Goal: Use online tool/utility: Utilize a website feature to perform a specific function

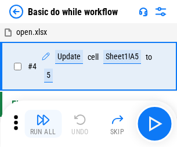
click at [43, 124] on img "button" at bounding box center [43, 120] width 14 height 14
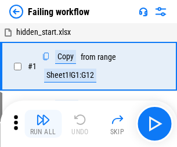
click at [43, 124] on img "button" at bounding box center [43, 120] width 14 height 14
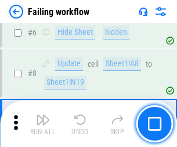
scroll to position [246, 0]
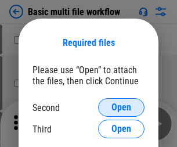
click at [121, 107] on span "Open" at bounding box center [122, 107] width 20 height 9
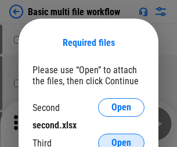
click at [121, 138] on span "Open" at bounding box center [122, 142] width 20 height 9
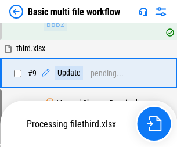
scroll to position [321, 0]
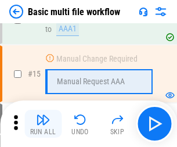
click at [43, 124] on img "button" at bounding box center [43, 120] width 14 height 14
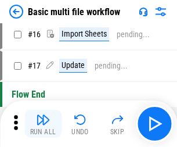
click at [43, 124] on img "button" at bounding box center [43, 120] width 14 height 14
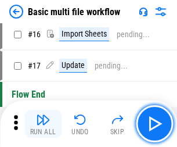
scroll to position [773, 0]
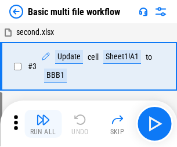
click at [43, 124] on img "button" at bounding box center [43, 120] width 14 height 14
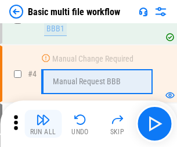
click at [43, 124] on img "button" at bounding box center [43, 120] width 14 height 14
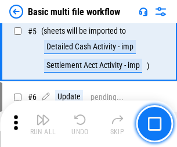
click at [43, 124] on img "button" at bounding box center [43, 120] width 14 height 14
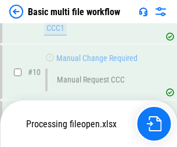
scroll to position [544, 0]
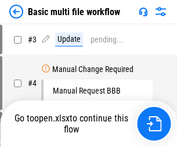
scroll to position [47, 0]
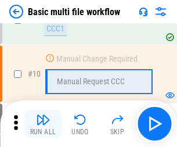
click at [43, 124] on img "button" at bounding box center [43, 120] width 14 height 14
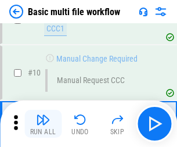
click at [43, 124] on img "button" at bounding box center [43, 120] width 14 height 14
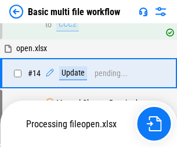
scroll to position [608, 0]
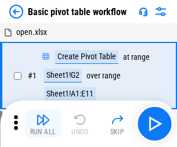
click at [43, 124] on img "button" at bounding box center [43, 120] width 14 height 14
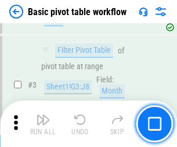
scroll to position [278, 0]
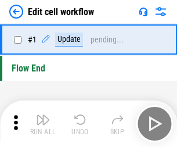
click at [43, 124] on img "button" at bounding box center [43, 120] width 14 height 14
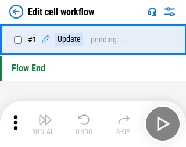
click at [43, 124] on img "button" at bounding box center [45, 120] width 14 height 14
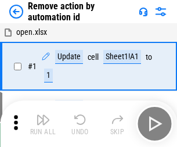
click at [43, 124] on img "button" at bounding box center [43, 120] width 14 height 14
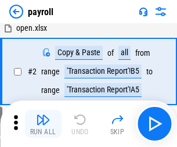
click at [43, 124] on img "button" at bounding box center [43, 120] width 14 height 14
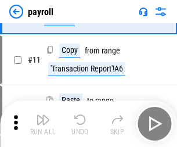
scroll to position [84, 0]
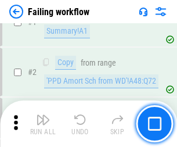
scroll to position [188, 0]
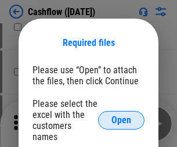
click at [121, 116] on span "Open" at bounding box center [122, 120] width 20 height 9
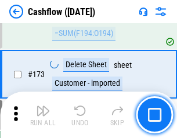
scroll to position [1230, 0]
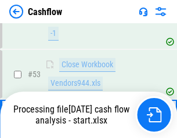
scroll to position [585, 0]
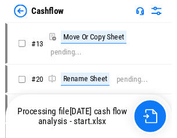
scroll to position [13, 0]
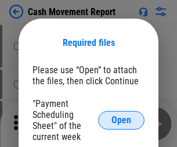
click at [121, 120] on span "Open" at bounding box center [122, 120] width 20 height 9
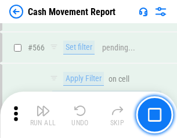
scroll to position [5324, 0]
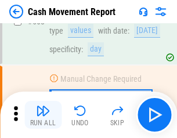
click at [43, 115] on img "button" at bounding box center [43, 111] width 14 height 14
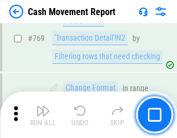
scroll to position [6454, 0]
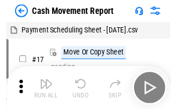
scroll to position [21, 0]
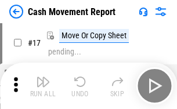
click at [43, 86] on img "button" at bounding box center [43, 82] width 14 height 14
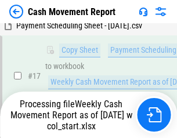
scroll to position [242, 0]
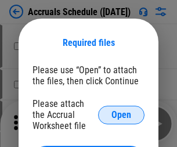
click at [121, 114] on span "Open" at bounding box center [122, 114] width 20 height 9
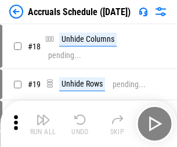
scroll to position [112, 0]
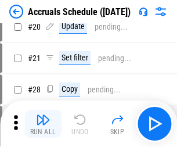
click at [43, 124] on img "button" at bounding box center [43, 120] width 14 height 14
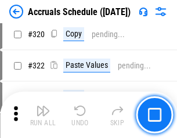
scroll to position [2161, 0]
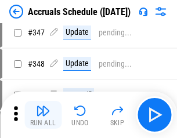
click at [43, 115] on img "button" at bounding box center [43, 111] width 14 height 14
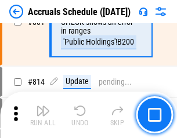
scroll to position [5125, 0]
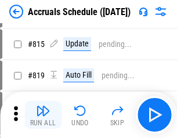
click at [43, 115] on img "button" at bounding box center [43, 111] width 14 height 14
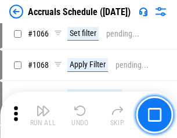
scroll to position [6712, 0]
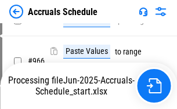
scroll to position [5621, 0]
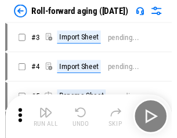
scroll to position [2, 0]
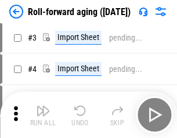
click at [43, 115] on img "button" at bounding box center [43, 111] width 14 height 14
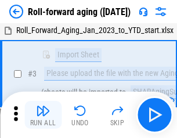
click at [43, 115] on img "button" at bounding box center [43, 111] width 14 height 14
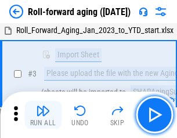
scroll to position [75, 0]
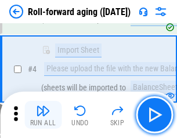
click at [43, 115] on img "button" at bounding box center [43, 111] width 14 height 14
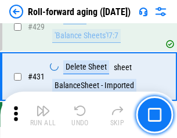
scroll to position [4028, 0]
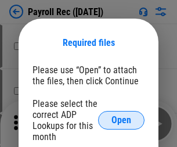
click at [121, 120] on span "Open" at bounding box center [122, 120] width 20 height 9
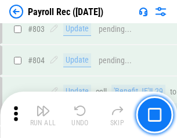
scroll to position [7380, 0]
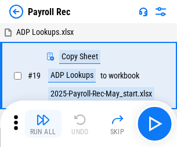
click at [43, 124] on img "button" at bounding box center [43, 120] width 14 height 14
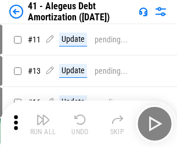
click at [43, 124] on img "button" at bounding box center [43, 120] width 14 height 14
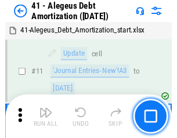
scroll to position [143, 0]
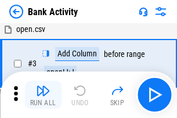
click at [43, 95] on img "button" at bounding box center [43, 91] width 14 height 14
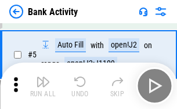
scroll to position [62, 0]
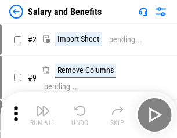
click at [43, 115] on img "button" at bounding box center [43, 111] width 14 height 14
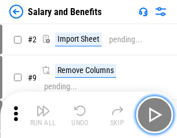
scroll to position [16, 0]
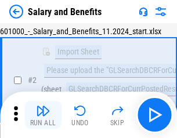
click at [43, 115] on img "button" at bounding box center [43, 111] width 14 height 14
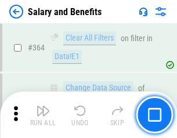
scroll to position [5470, 0]
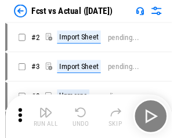
scroll to position [15, 0]
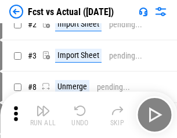
click at [43, 115] on img "button" at bounding box center [43, 111] width 14 height 14
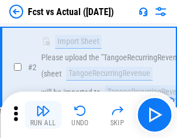
click at [43, 115] on img "button" at bounding box center [43, 111] width 14 height 14
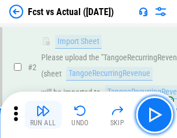
scroll to position [109, 0]
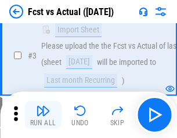
click at [43, 115] on img "button" at bounding box center [43, 111] width 14 height 14
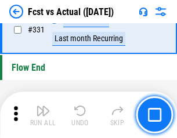
scroll to position [5560, 0]
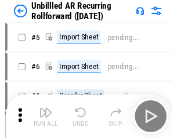
scroll to position [25, 0]
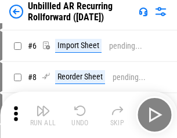
click at [43, 115] on img "button" at bounding box center [43, 111] width 14 height 14
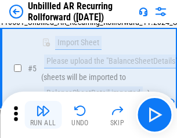
click at [43, 115] on img "button" at bounding box center [43, 111] width 14 height 14
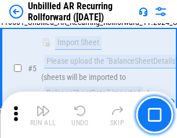
scroll to position [109, 0]
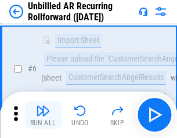
click at [43, 115] on img "button" at bounding box center [43, 111] width 14 height 14
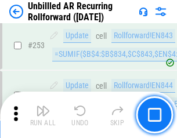
scroll to position [3945, 0]
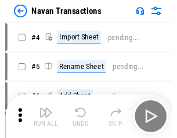
scroll to position [19, 0]
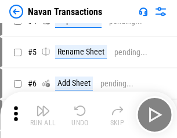
click at [43, 115] on img "button" at bounding box center [43, 111] width 14 height 14
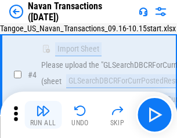
click at [43, 115] on img "button" at bounding box center [43, 111] width 14 height 14
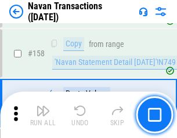
scroll to position [3766, 0]
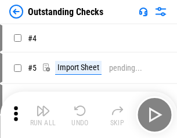
click at [43, 115] on img "button" at bounding box center [43, 111] width 14 height 14
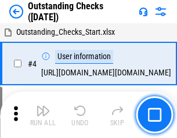
scroll to position [49, 0]
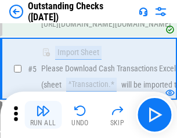
click at [43, 115] on img "button" at bounding box center [43, 111] width 14 height 14
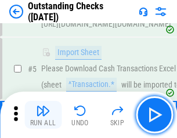
scroll to position [121, 0]
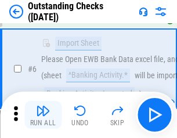
click at [43, 115] on img "button" at bounding box center [43, 111] width 14 height 14
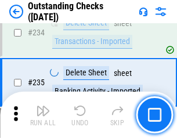
scroll to position [3527, 0]
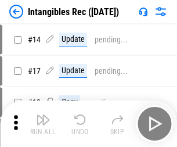
click at [43, 124] on img "button" at bounding box center [43, 120] width 14 height 14
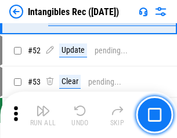
scroll to position [452, 0]
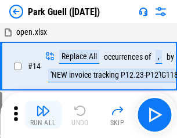
click at [43, 115] on img "button" at bounding box center [43, 111] width 14 height 14
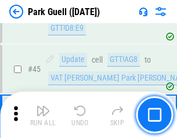
scroll to position [1453, 0]
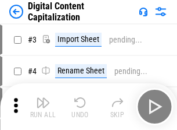
click at [43, 98] on img "button" at bounding box center [43, 102] width 14 height 14
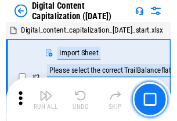
scroll to position [34, 0]
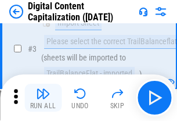
click at [43, 98] on img "button" at bounding box center [43, 94] width 14 height 14
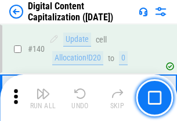
scroll to position [1232, 0]
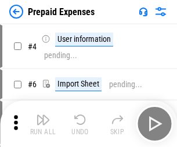
click at [43, 115] on img "button" at bounding box center [43, 120] width 14 height 14
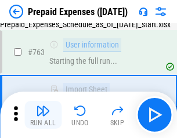
click at [43, 115] on img "button" at bounding box center [43, 111] width 14 height 14
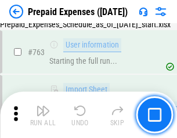
scroll to position [3288, 0]
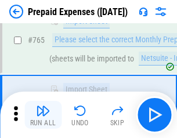
click at [43, 115] on img "button" at bounding box center [43, 111] width 14 height 14
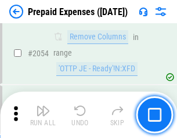
scroll to position [12141, 0]
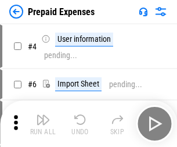
click at [43, 124] on img "button" at bounding box center [43, 120] width 14 height 14
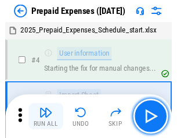
scroll to position [51, 0]
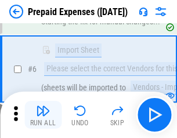
click at [43, 115] on img "button" at bounding box center [43, 111] width 14 height 14
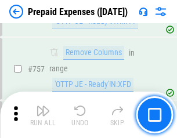
scroll to position [4139, 0]
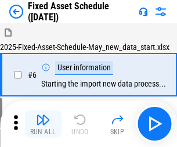
click at [43, 124] on img "button" at bounding box center [43, 120] width 14 height 14
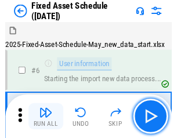
scroll to position [63, 0]
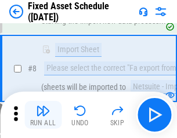
click at [43, 115] on img "button" at bounding box center [43, 111] width 14 height 14
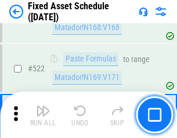
scroll to position [4037, 0]
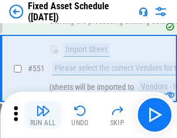
click at [43, 115] on img "button" at bounding box center [43, 111] width 14 height 14
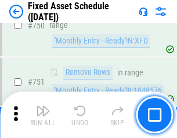
scroll to position [5663, 0]
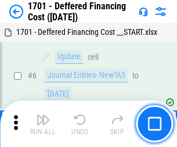
scroll to position [139, 0]
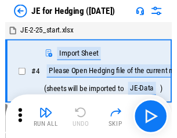
scroll to position [2, 0]
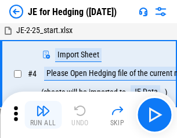
click at [43, 115] on img "button" at bounding box center [43, 111] width 14 height 14
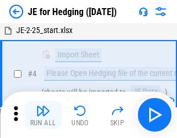
click at [43, 115] on img "button" at bounding box center [43, 111] width 14 height 14
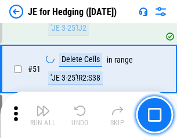
scroll to position [752, 0]
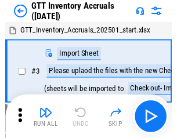
scroll to position [2, 0]
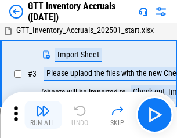
click at [43, 115] on img "button" at bounding box center [43, 111] width 14 height 14
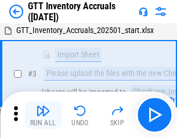
click at [43, 115] on img "button" at bounding box center [43, 111] width 14 height 14
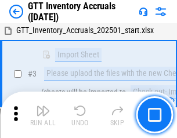
scroll to position [75, 0]
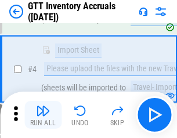
click at [43, 115] on img "button" at bounding box center [43, 111] width 14 height 14
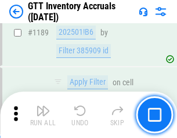
scroll to position [9485, 0]
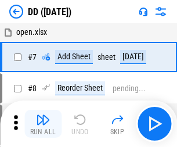
click at [43, 124] on img "button" at bounding box center [43, 120] width 14 height 14
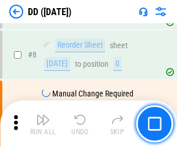
scroll to position [112, 0]
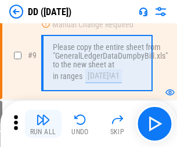
click at [43, 124] on img "button" at bounding box center [43, 120] width 14 height 14
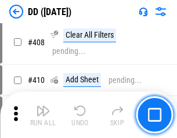
scroll to position [5197, 0]
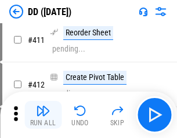
click at [43, 115] on img "button" at bounding box center [43, 111] width 14 height 14
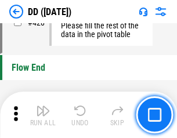
scroll to position [5559, 0]
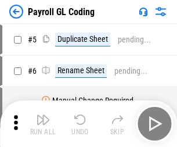
click at [43, 124] on img "button" at bounding box center [43, 120] width 14 height 14
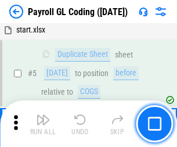
scroll to position [139, 0]
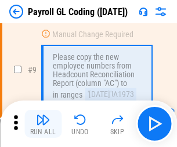
click at [43, 124] on img "button" at bounding box center [43, 120] width 14 height 14
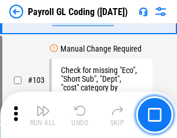
scroll to position [2725, 0]
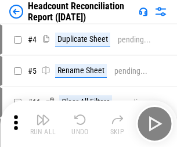
click at [43, 124] on img "button" at bounding box center [43, 120] width 14 height 14
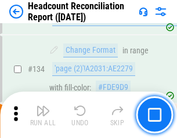
scroll to position [1396, 0]
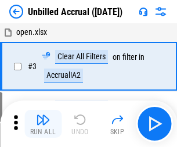
click at [43, 124] on img "button" at bounding box center [43, 120] width 14 height 14
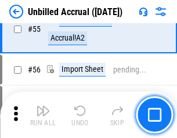
scroll to position [1213, 0]
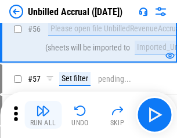
click at [43, 115] on img "button" at bounding box center [43, 111] width 14 height 14
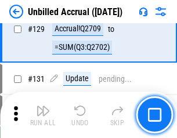
scroll to position [3460, 0]
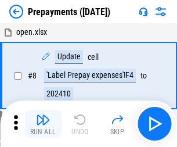
click at [43, 124] on img "button" at bounding box center [43, 120] width 14 height 14
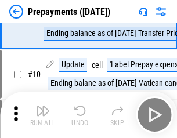
scroll to position [73, 0]
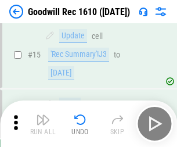
scroll to position [199, 0]
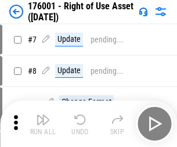
click at [43, 124] on img "button" at bounding box center [43, 120] width 14 height 14
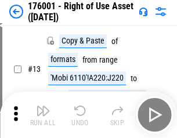
scroll to position [75, 0]
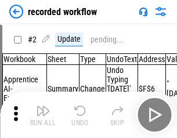
click at [43, 115] on img "button" at bounding box center [43, 111] width 14 height 14
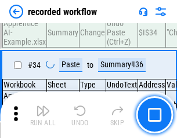
scroll to position [3631, 0]
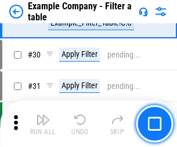
scroll to position [1063, 0]
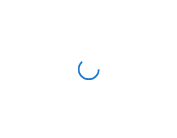
scroll to position [18, 0]
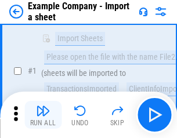
click at [43, 115] on img "button" at bounding box center [43, 111] width 14 height 14
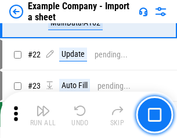
scroll to position [257, 0]
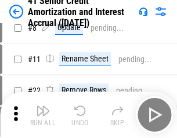
click at [43, 115] on img "button" at bounding box center [43, 111] width 14 height 14
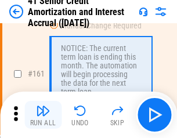
click at [43, 115] on img "button" at bounding box center [43, 111] width 14 height 14
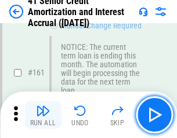
scroll to position [1242, 0]
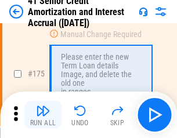
click at [43, 115] on img "button" at bounding box center [43, 111] width 14 height 14
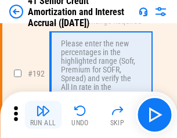
click at [43, 115] on img "button" at bounding box center [43, 111] width 14 height 14
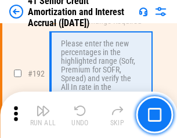
scroll to position [1482, 0]
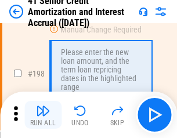
click at [43, 115] on img "button" at bounding box center [43, 111] width 14 height 14
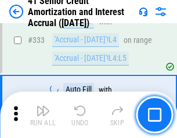
scroll to position [2967, 0]
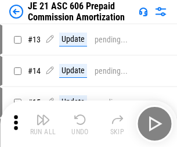
click at [43, 115] on img "button" at bounding box center [43, 120] width 14 height 14
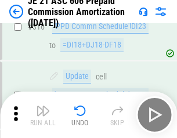
scroll to position [2169, 0]
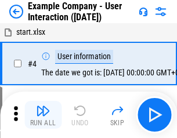
click at [43, 115] on img "button" at bounding box center [43, 111] width 14 height 14
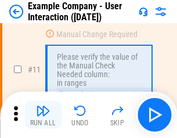
click at [43, 115] on img "button" at bounding box center [43, 111] width 14 height 14
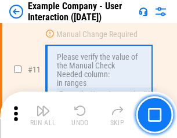
scroll to position [251, 0]
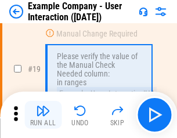
click at [43, 115] on img "button" at bounding box center [43, 111] width 14 height 14
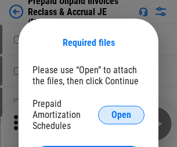
click at [121, 114] on span "Open" at bounding box center [122, 114] width 20 height 9
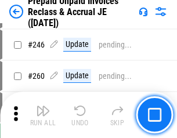
scroll to position [1568, 0]
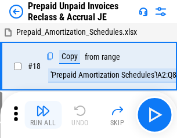
click at [43, 115] on img "button" at bounding box center [43, 111] width 14 height 14
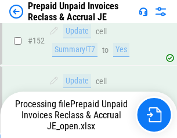
scroll to position [1011, 0]
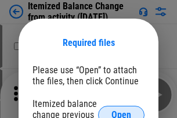
click at [121, 110] on span "Open" at bounding box center [122, 114] width 20 height 9
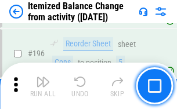
scroll to position [2235, 0]
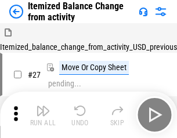
scroll to position [18, 0]
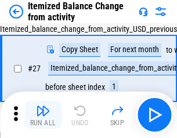
click at [43, 115] on img "button" at bounding box center [43, 111] width 14 height 14
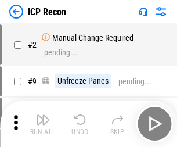
scroll to position [5, 0]
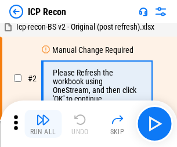
click at [43, 124] on img "button" at bounding box center [43, 120] width 14 height 14
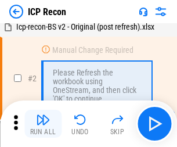
click at [43, 124] on img "button" at bounding box center [43, 120] width 14 height 14
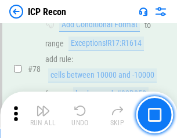
scroll to position [1138, 0]
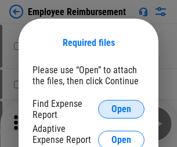
click at [121, 109] on span "Open" at bounding box center [122, 109] width 20 height 9
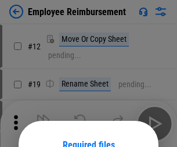
scroll to position [102, 0]
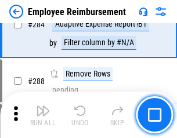
scroll to position [3157, 0]
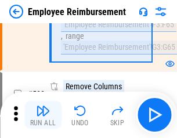
click at [43, 115] on img "button" at bounding box center [43, 111] width 14 height 14
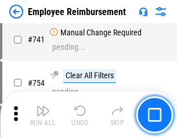
scroll to position [8149, 0]
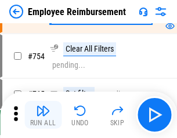
click at [43, 115] on img "button" at bounding box center [43, 111] width 14 height 14
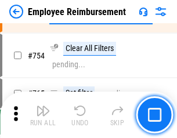
click at [43, 115] on img "button" at bounding box center [43, 111] width 14 height 14
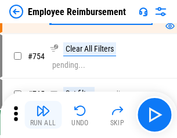
click at [43, 115] on img "button" at bounding box center [43, 111] width 14 height 14
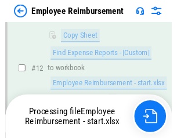
scroll to position [236, 0]
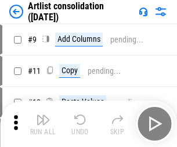
click at [43, 124] on img "button" at bounding box center [43, 120] width 14 height 14
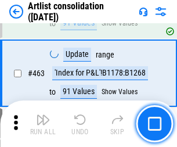
scroll to position [5086, 0]
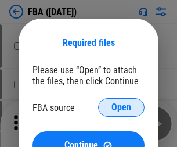
click at [121, 107] on span "Open" at bounding box center [122, 107] width 20 height 9
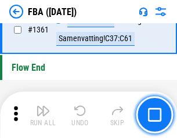
scroll to position [12474, 0]
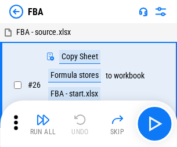
scroll to position [12, 0]
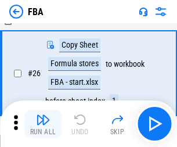
click at [43, 124] on img "button" at bounding box center [43, 120] width 14 height 14
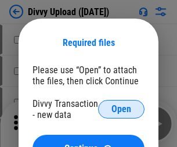
click at [121, 109] on span "Open" at bounding box center [122, 109] width 20 height 9
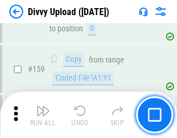
scroll to position [1203, 0]
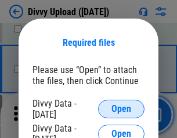
click at [121, 109] on span "Open" at bounding box center [122, 109] width 20 height 9
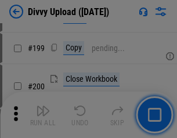
scroll to position [1689, 0]
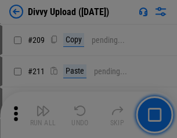
scroll to position [1973, 0]
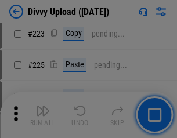
scroll to position [2318, 0]
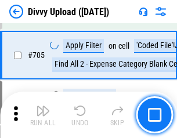
scroll to position [7946, 0]
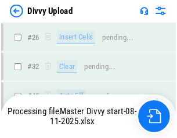
scroll to position [1203, 0]
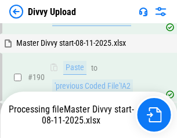
scroll to position [1476, 0]
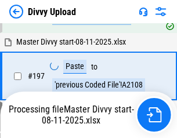
scroll to position [1733, 0]
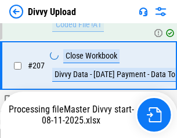
scroll to position [2068, 0]
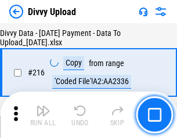
scroll to position [2392, 0]
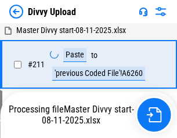
scroll to position [2245, 0]
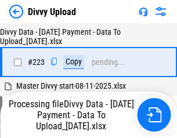
scroll to position [2657, 0]
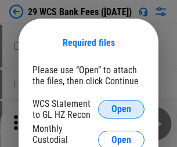
click at [121, 109] on span "Open" at bounding box center [122, 109] width 20 height 9
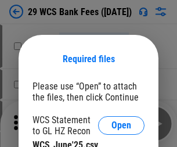
scroll to position [16, 0]
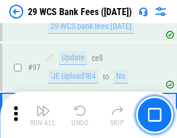
scroll to position [1132, 0]
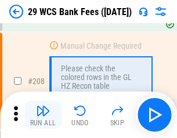
click at [43, 115] on img "button" at bounding box center [43, 111] width 14 height 14
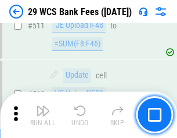
scroll to position [5844, 0]
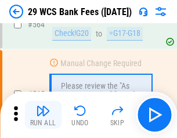
click at [43, 115] on img "button" at bounding box center [43, 111] width 14 height 14
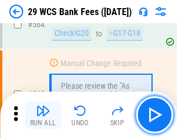
scroll to position [6282, 0]
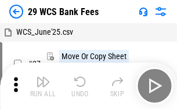
scroll to position [21, 0]
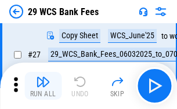
click at [43, 86] on img "button" at bounding box center [43, 82] width 14 height 14
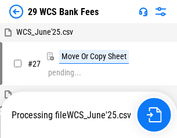
scroll to position [6, 0]
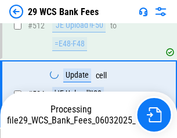
scroll to position [6072, 0]
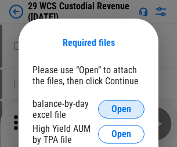
click at [121, 109] on span "Open" at bounding box center [122, 109] width 20 height 9
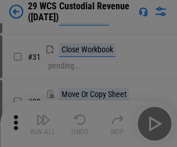
scroll to position [249, 0]
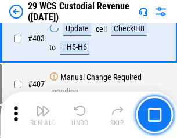
scroll to position [5380, 0]
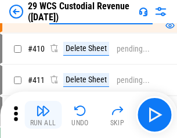
click at [43, 115] on img "button" at bounding box center [43, 111] width 14 height 14
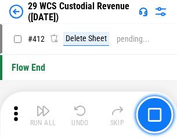
scroll to position [5547, 0]
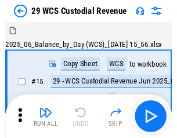
scroll to position [28, 0]
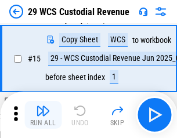
click at [43, 115] on img "button" at bounding box center [43, 111] width 14 height 14
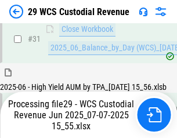
scroll to position [596, 0]
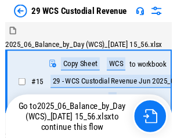
scroll to position [21, 0]
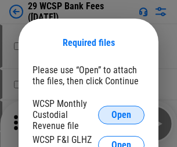
click at [121, 114] on span "Open" at bounding box center [122, 114] width 20 height 9
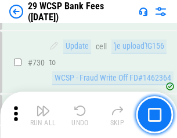
scroll to position [5853, 0]
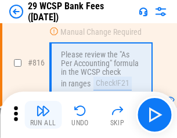
click at [43, 115] on img "button" at bounding box center [43, 111] width 14 height 14
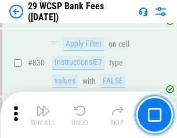
scroll to position [7370, 0]
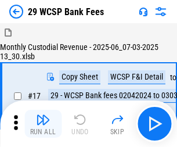
click at [43, 115] on img "button" at bounding box center [43, 120] width 14 height 14
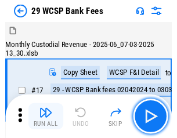
scroll to position [28, 0]
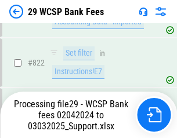
scroll to position [7211, 0]
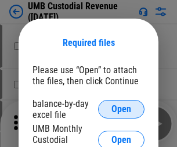
click at [121, 109] on span "Open" at bounding box center [122, 109] width 20 height 9
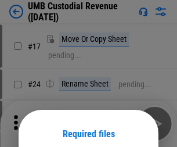
scroll to position [91, 0]
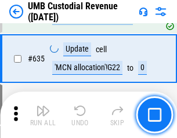
scroll to position [6079, 0]
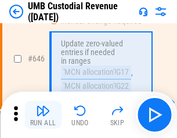
click at [43, 115] on img "button" at bounding box center [43, 111] width 14 height 14
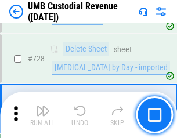
scroll to position [7165, 0]
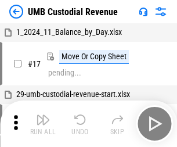
scroll to position [9, 0]
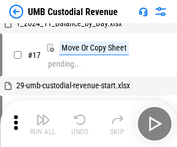
click at [43, 124] on img "button" at bounding box center [43, 120] width 14 height 14
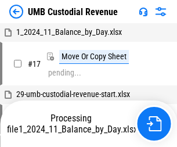
scroll to position [9, 0]
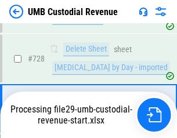
scroll to position [7139, 0]
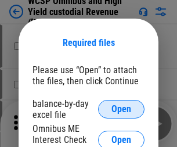
click at [121, 109] on span "Open" at bounding box center [122, 109] width 20 height 9
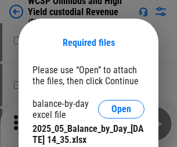
scroll to position [506, 0]
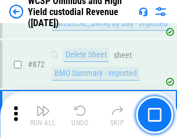
scroll to position [9830, 0]
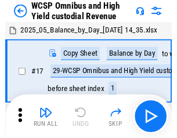
scroll to position [6, 0]
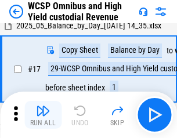
click at [43, 115] on img "button" at bounding box center [43, 111] width 14 height 14
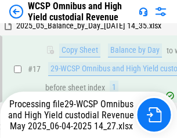
scroll to position [242, 0]
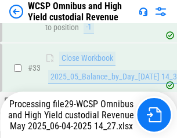
scroll to position [575, 0]
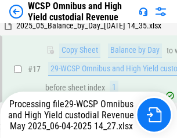
scroll to position [242, 0]
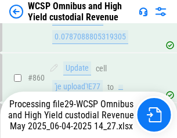
scroll to position [9804, 0]
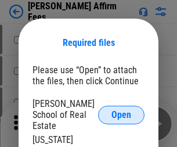
click at [121, 110] on span "Open" at bounding box center [122, 114] width 20 height 9
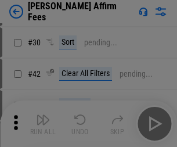
scroll to position [236, 0]
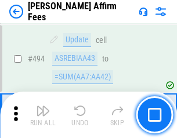
scroll to position [3158, 0]
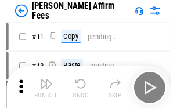
scroll to position [12, 0]
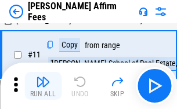
click at [43, 86] on img "button" at bounding box center [43, 82] width 14 height 14
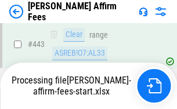
scroll to position [3046, 0]
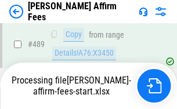
scroll to position [3114, 0]
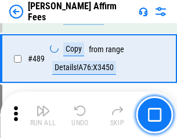
scroll to position [3032, 0]
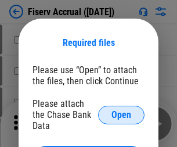
click at [121, 110] on span "Open" at bounding box center [122, 114] width 20 height 9
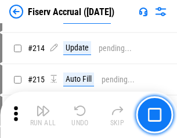
scroll to position [2999, 0]
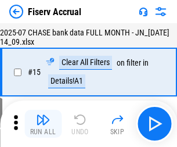
click at [43, 124] on img "button" at bounding box center [43, 120] width 14 height 14
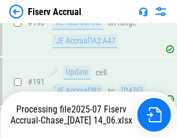
scroll to position [2985, 0]
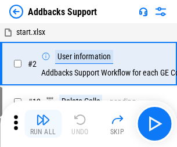
click at [43, 115] on img "button" at bounding box center [43, 120] width 14 height 14
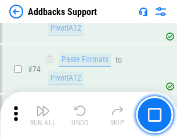
scroll to position [846, 0]
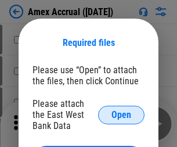
click at [121, 114] on span "Open" at bounding box center [122, 114] width 20 height 9
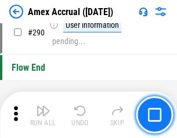
scroll to position [3617, 0]
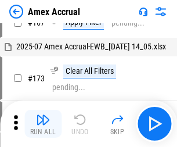
click at [43, 124] on img "button" at bounding box center [43, 120] width 14 height 14
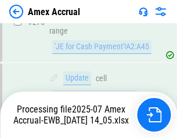
scroll to position [3462, 0]
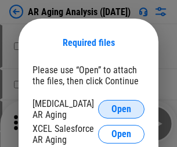
click at [121, 107] on span "Open" at bounding box center [122, 109] width 20 height 9
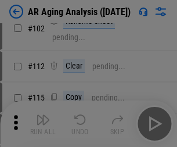
scroll to position [160, 0]
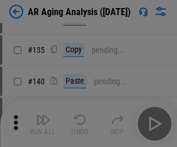
scroll to position [350, 0]
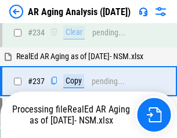
scroll to position [1800, 0]
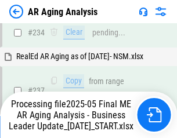
scroll to position [1787, 0]
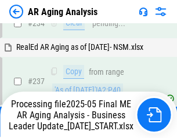
scroll to position [1787, 0]
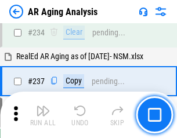
scroll to position [1787, 0]
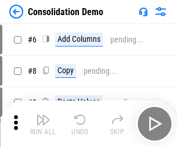
click at [43, 124] on img "button" at bounding box center [43, 120] width 14 height 14
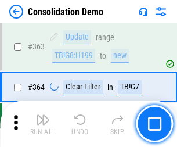
scroll to position [3893, 0]
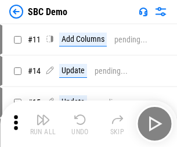
click at [43, 124] on img "button" at bounding box center [43, 120] width 14 height 14
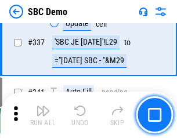
scroll to position [3056, 0]
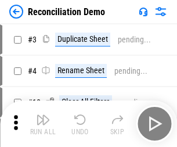
click at [43, 124] on img "button" at bounding box center [43, 120] width 14 height 14
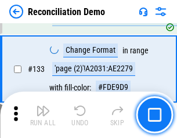
scroll to position [1379, 0]
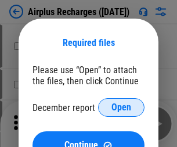
click at [121, 107] on span "Open" at bounding box center [122, 107] width 20 height 9
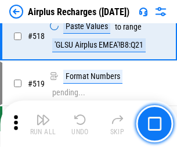
scroll to position [4998, 0]
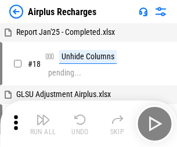
click at [43, 124] on img "button" at bounding box center [43, 120] width 14 height 14
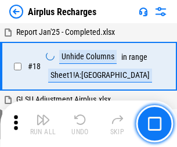
scroll to position [51, 0]
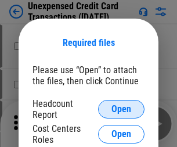
click at [121, 109] on span "Open" at bounding box center [122, 109] width 20 height 9
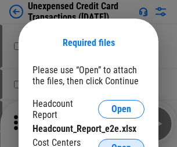
click at [121, 143] on span "Open" at bounding box center [122, 147] width 20 height 9
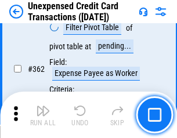
scroll to position [2987, 0]
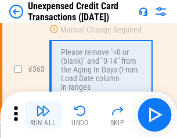
click at [43, 115] on img "button" at bounding box center [43, 111] width 14 height 14
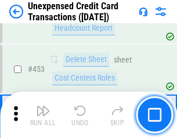
scroll to position [3962, 0]
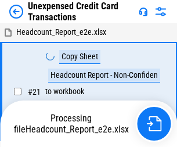
scroll to position [18, 0]
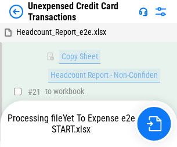
scroll to position [248, 0]
